Goal: Transaction & Acquisition: Download file/media

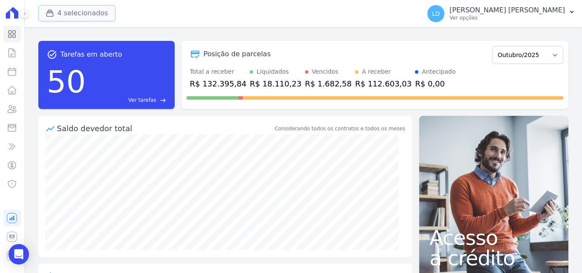
click at [81, 14] on button "4 selecionados" at bounding box center [76, 13] width 77 height 16
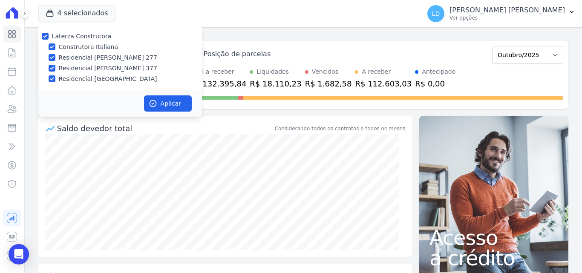
drag, startPoint x: 85, startPoint y: 34, endPoint x: 101, endPoint y: 52, distance: 23.5
click at [86, 34] on label "Laterza Construtora" at bounding box center [82, 36] width 60 height 7
click at [49, 34] on input "Laterza Construtora" at bounding box center [45, 36] width 7 height 7
checkbox input "false"
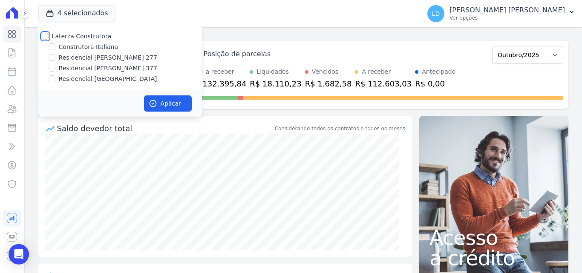
checkbox input "false"
click at [129, 67] on label "Residencial [PERSON_NAME] 377" at bounding box center [108, 68] width 98 height 9
click at [55, 67] on input "Residencial [PERSON_NAME] 377" at bounding box center [52, 68] width 7 height 7
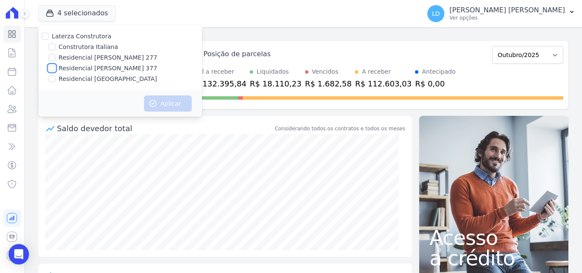
checkbox input "true"
click at [154, 95] on button "Aplicar" at bounding box center [168, 103] width 48 height 16
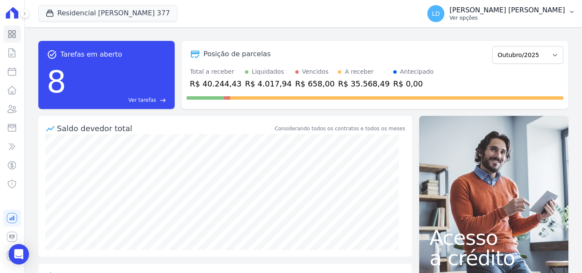
click at [521, 20] on p "Ver opções" at bounding box center [506, 17] width 115 height 7
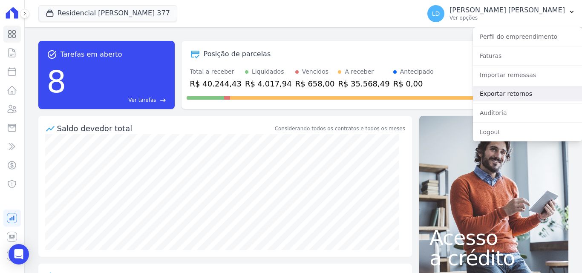
click at [520, 90] on link "Exportar retornos" at bounding box center [527, 93] width 109 height 15
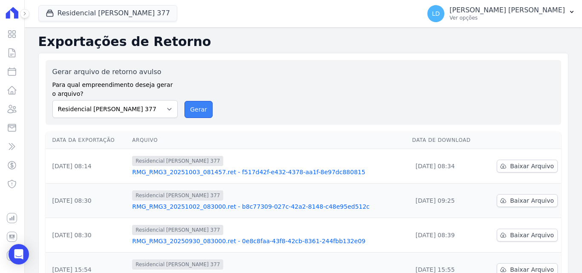
click at [201, 110] on button "Gerar" at bounding box center [198, 109] width 28 height 17
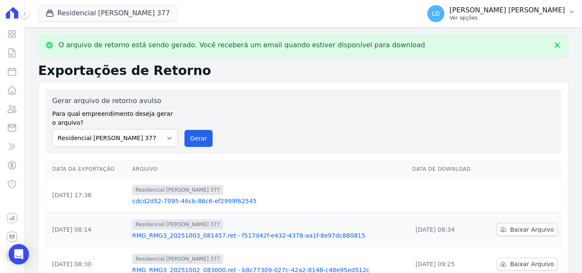
click at [532, 20] on p "Ver opções" at bounding box center [506, 17] width 115 height 7
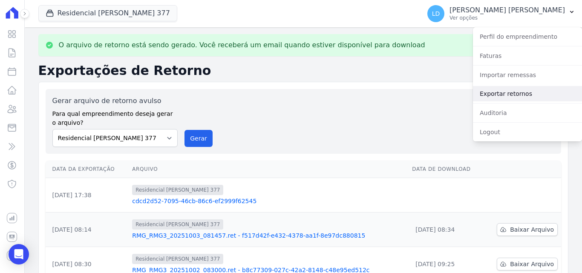
click at [520, 92] on link "Exportar retornos" at bounding box center [527, 93] width 109 height 15
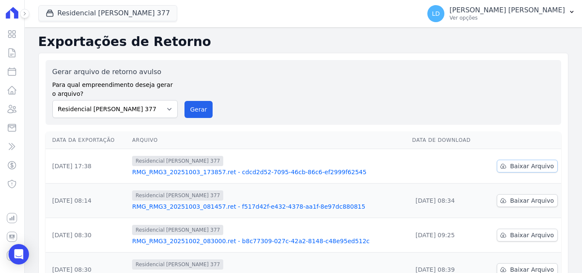
click at [524, 169] on span "Baixar Arquivo" at bounding box center [532, 166] width 44 height 9
click at [539, 11] on p "[PERSON_NAME] [PERSON_NAME]" at bounding box center [506, 10] width 115 height 9
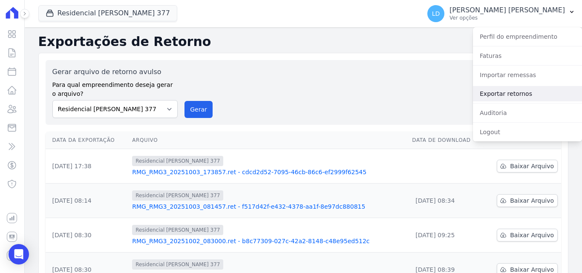
click at [529, 89] on link "Exportar retornos" at bounding box center [527, 93] width 109 height 15
